Goal: Check status: Check status

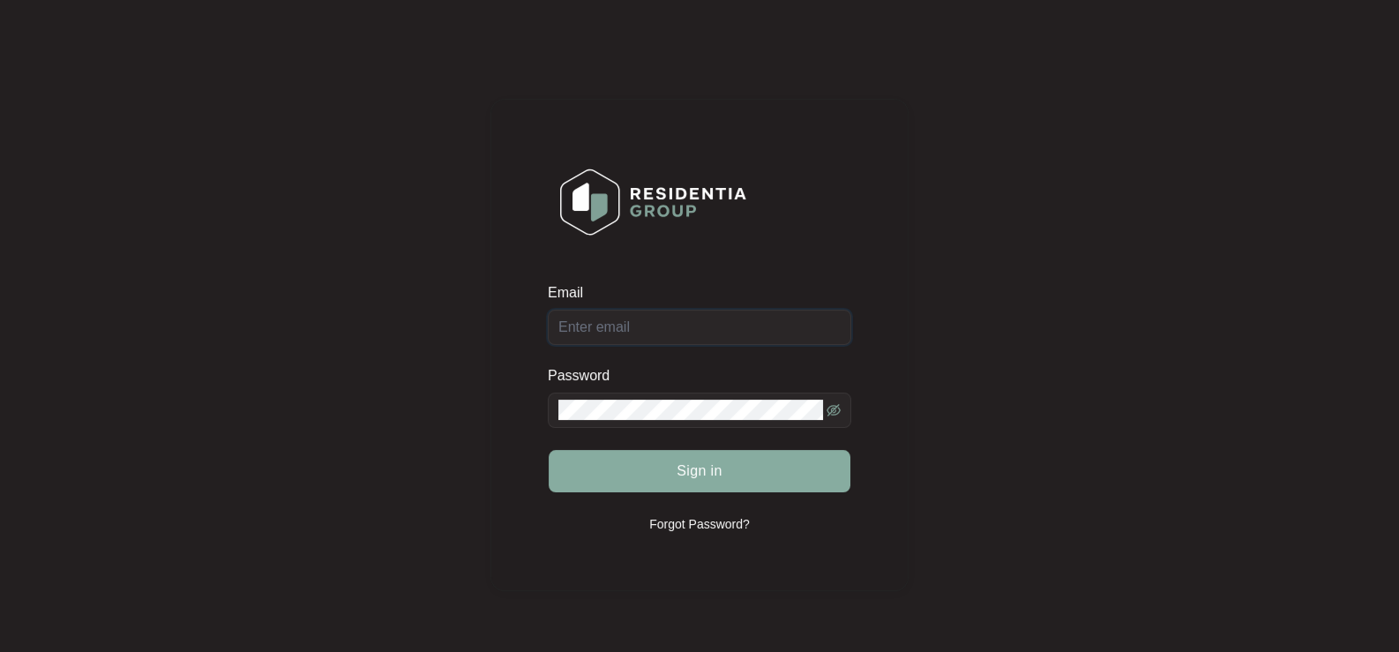
type input "[EMAIL_ADDRESS][DOMAIN_NAME]"
click at [626, 478] on button "Sign in" at bounding box center [700, 471] width 302 height 42
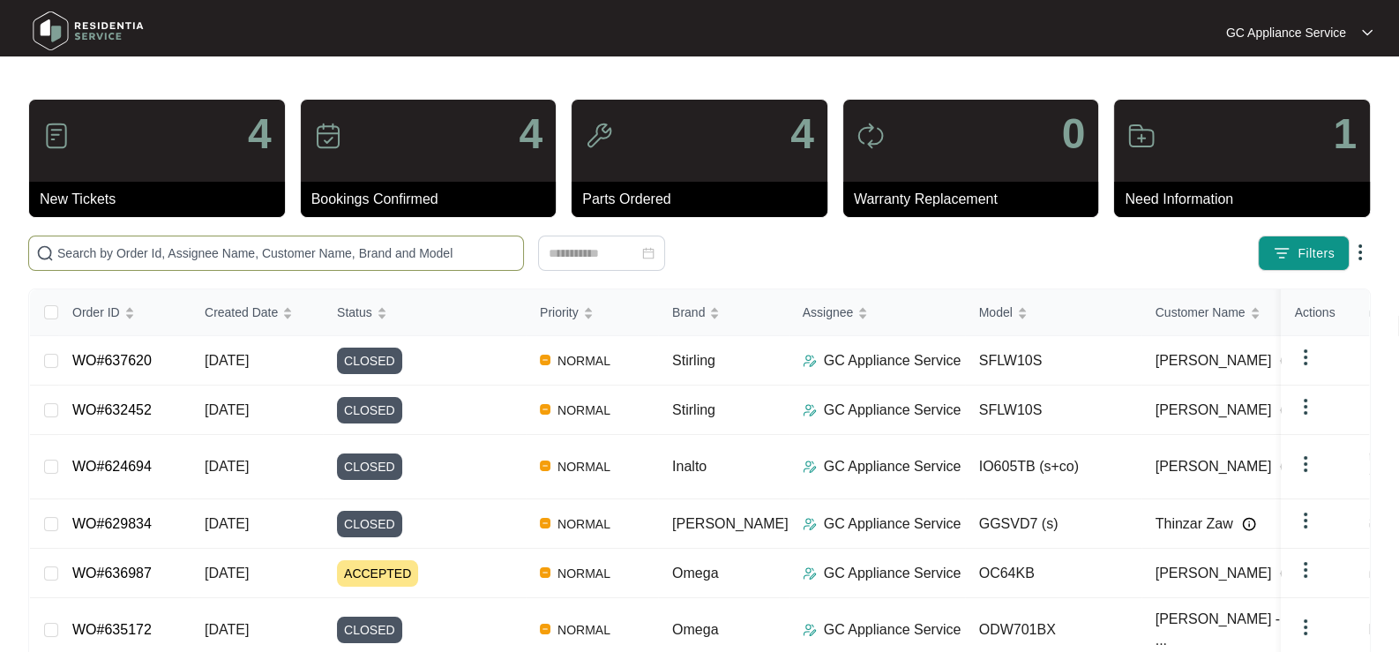
click at [141, 244] on input "text" at bounding box center [286, 252] width 459 height 19
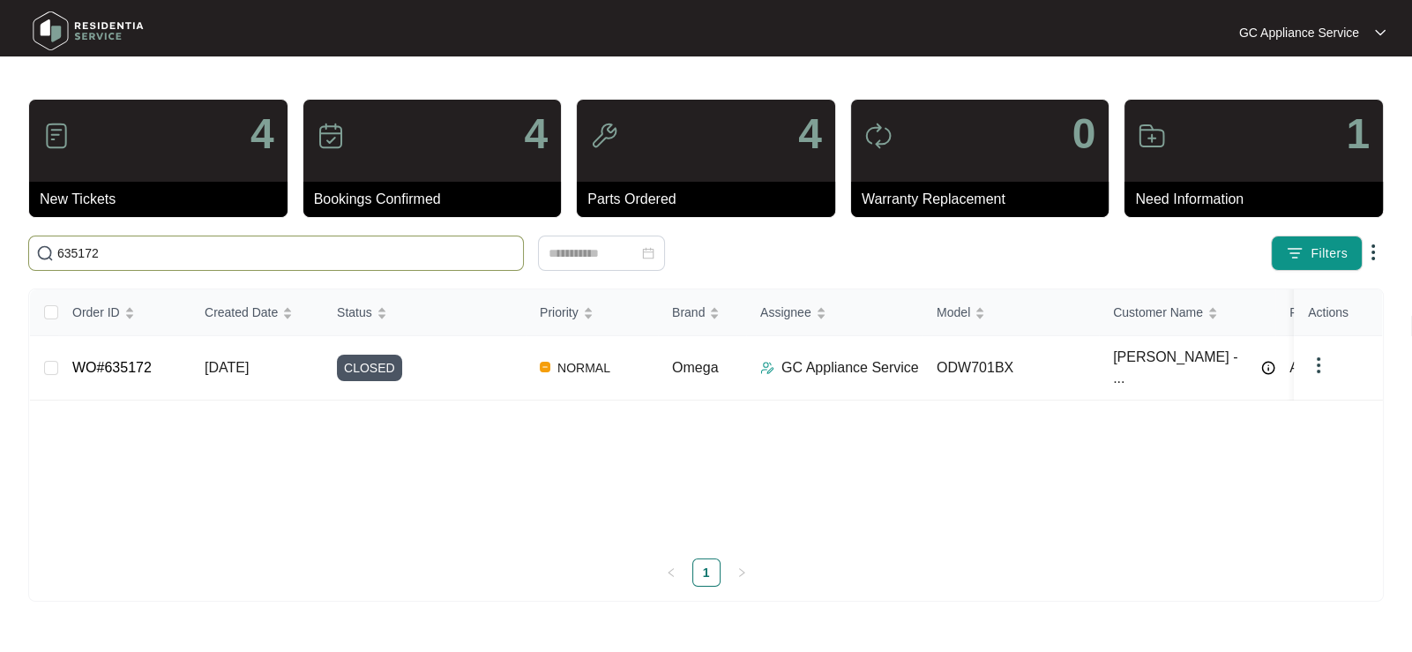
click at [135, 247] on input "635172" at bounding box center [286, 252] width 459 height 19
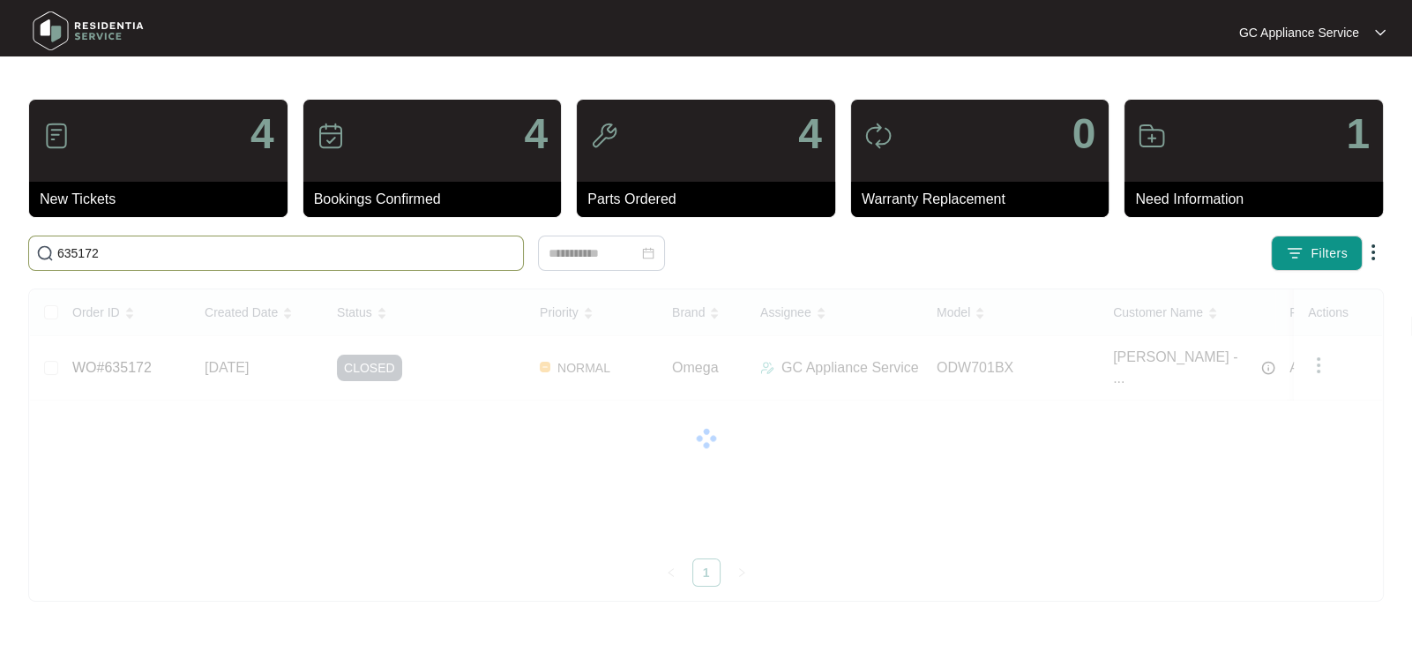
click at [135, 247] on input "635172" at bounding box center [286, 252] width 459 height 19
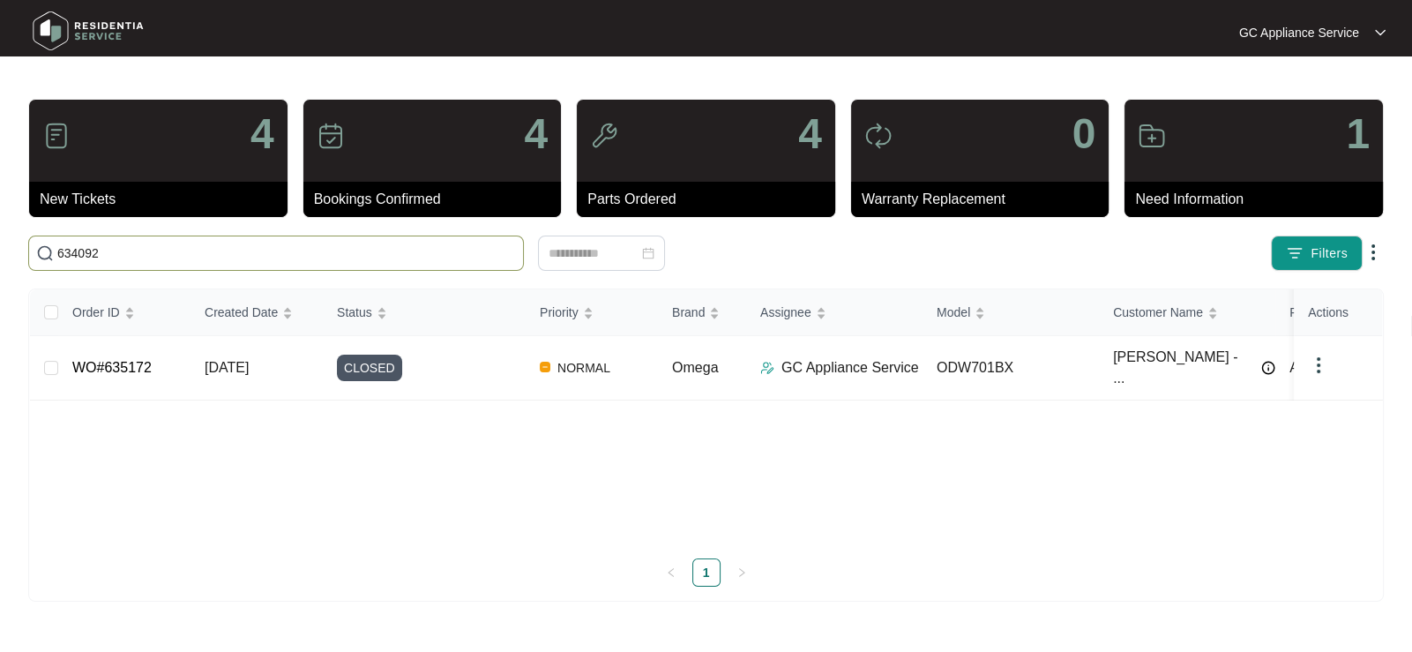
type input "634092"
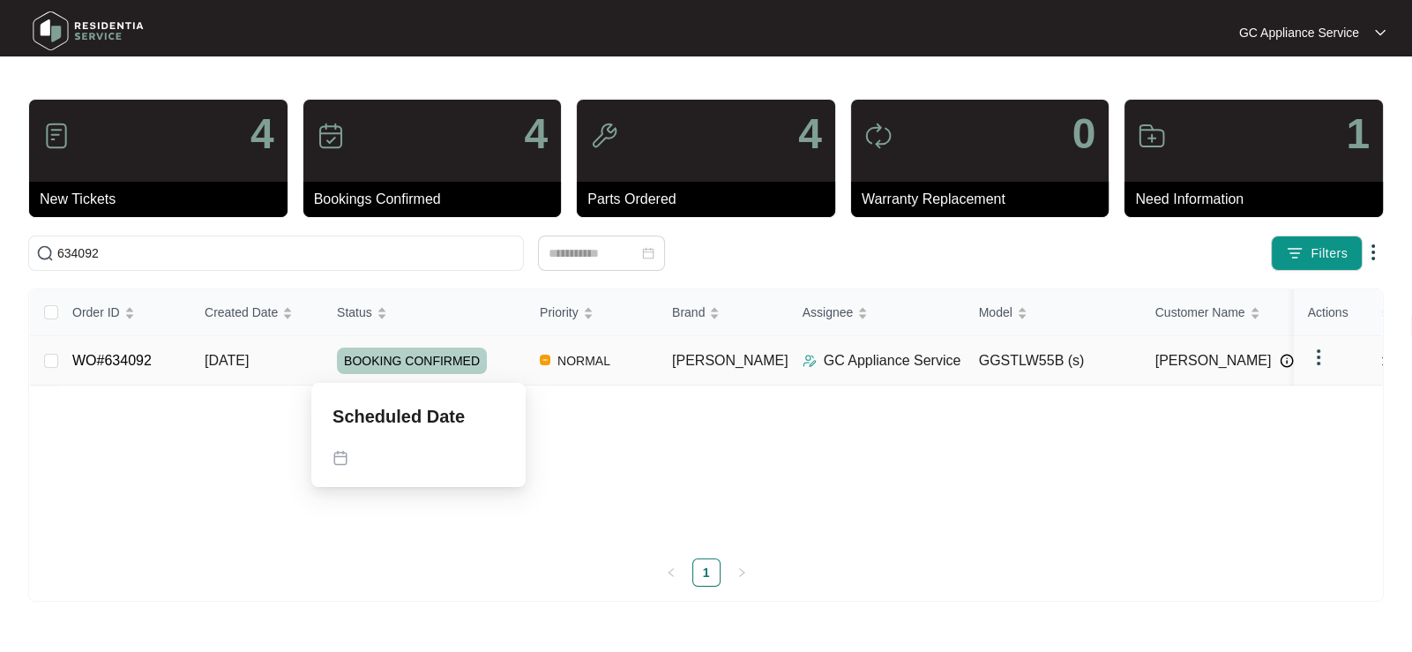
click at [361, 351] on span "BOOKING CONFIRMED" at bounding box center [412, 360] width 150 height 26
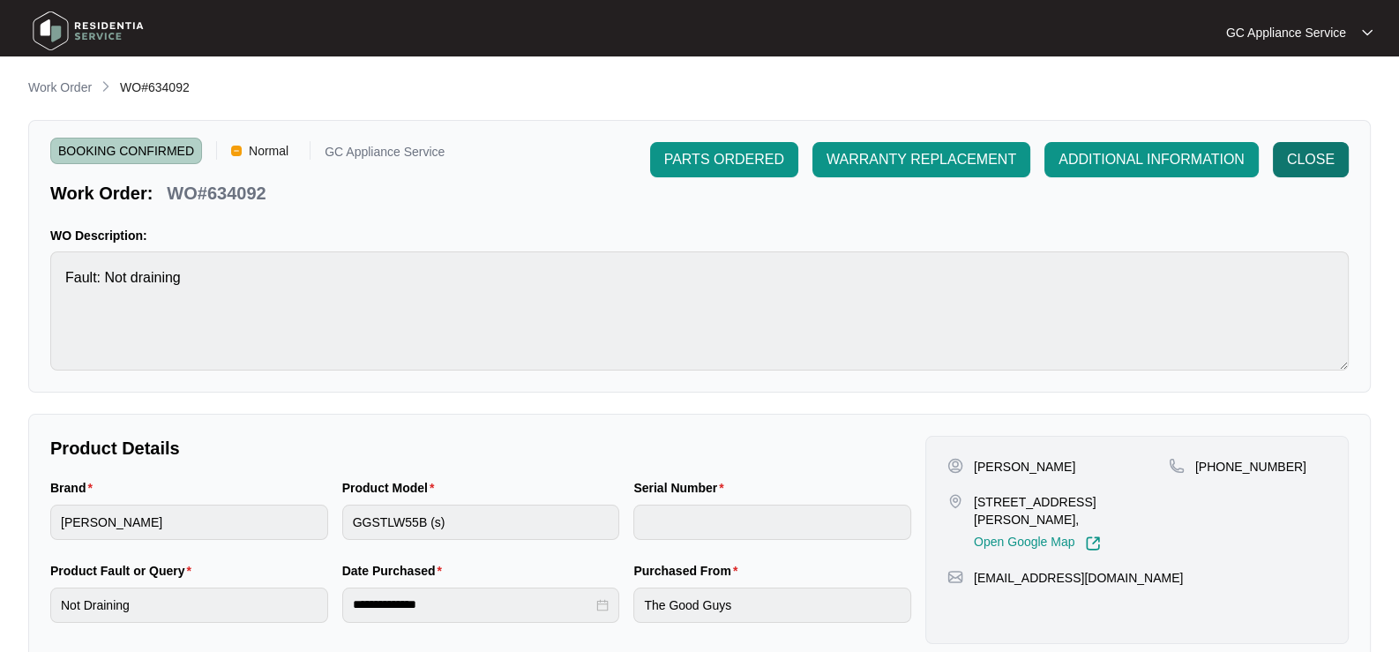
click at [1284, 162] on button "CLOSE" at bounding box center [1311, 159] width 76 height 35
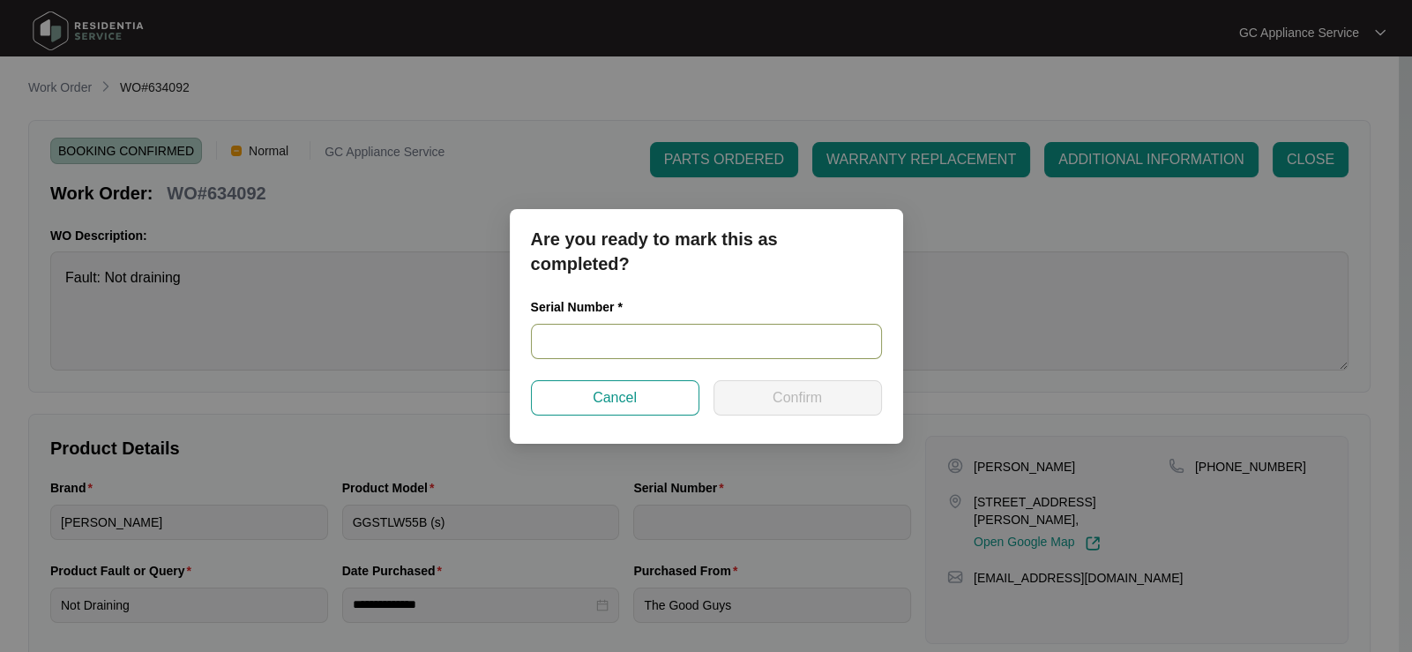
click at [593, 343] on input "text" at bounding box center [706, 341] width 351 height 35
click at [600, 341] on input "text" at bounding box center [706, 341] width 351 height 35
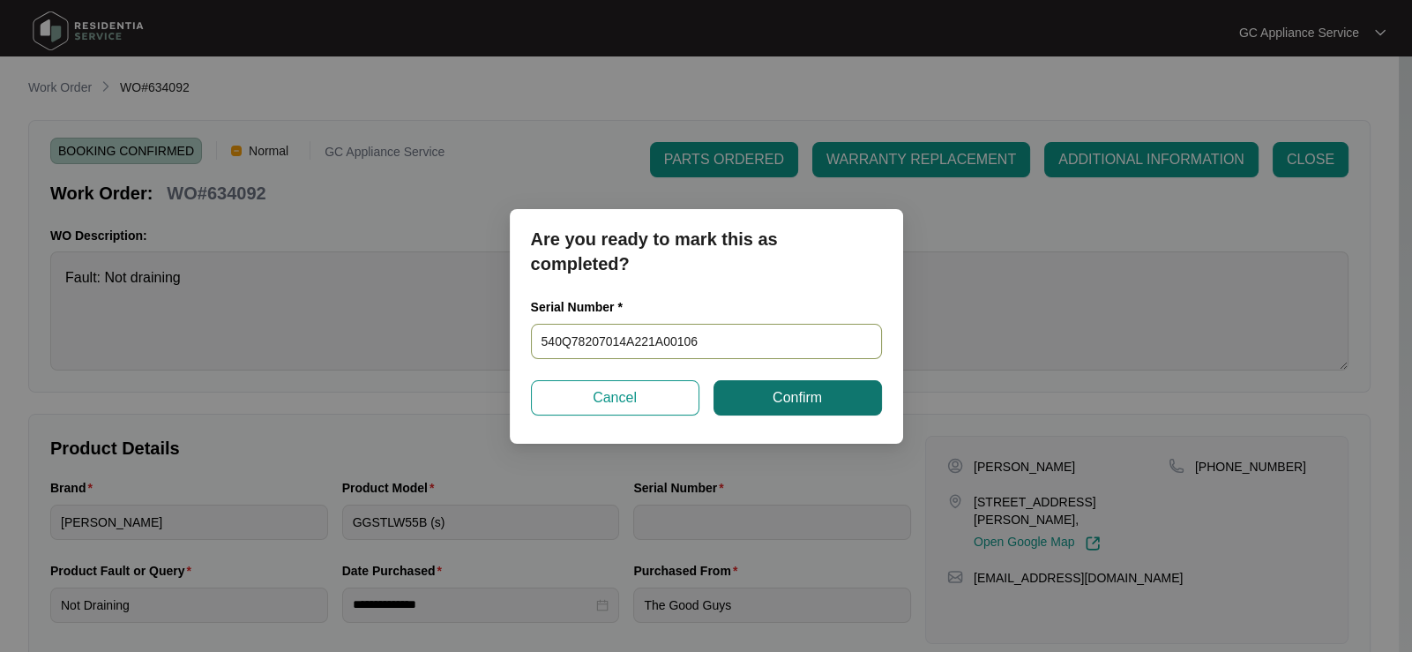
type input "540Q78207014A221A00106"
click at [744, 400] on button "Confirm" at bounding box center [798, 397] width 168 height 35
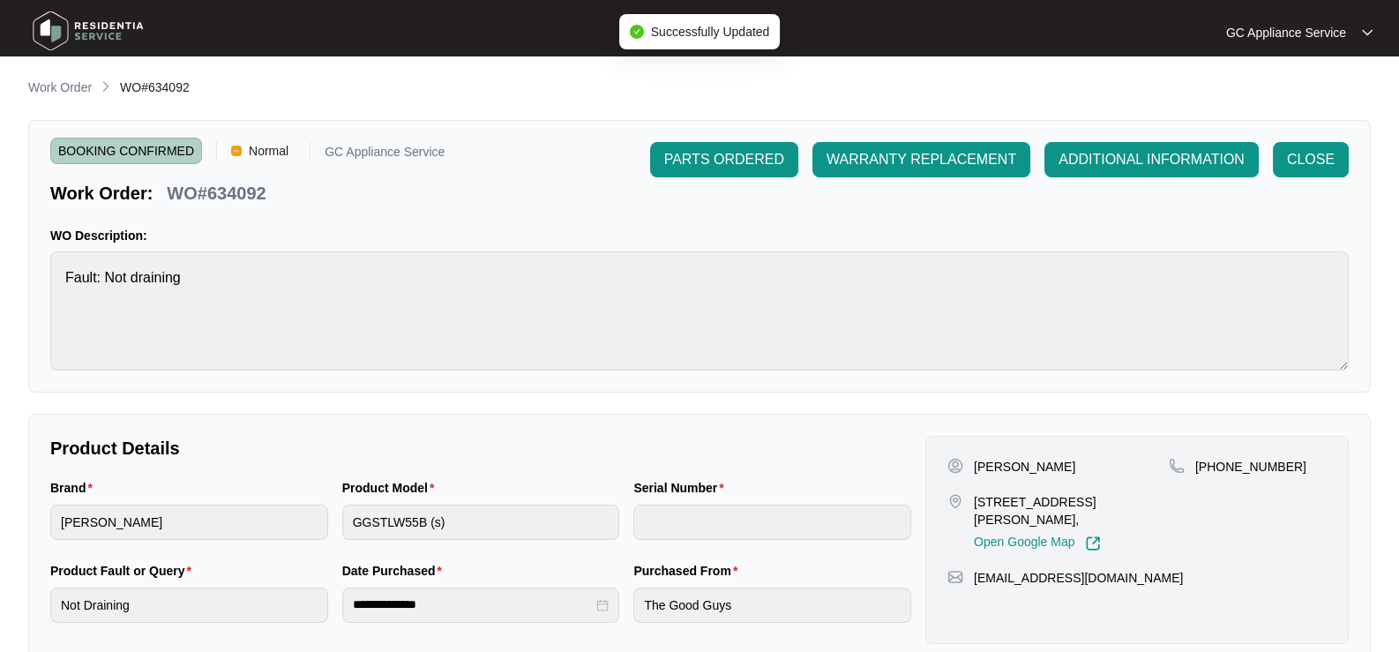
type input "540Q78207014A221A00106"
